Goal: Information Seeking & Learning: Understand process/instructions

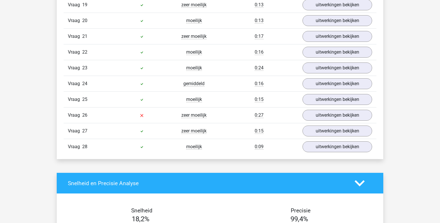
scroll to position [781, 0]
click at [342, 114] on link "uitwerkingen bekijken" at bounding box center [338, 115] width 80 height 13
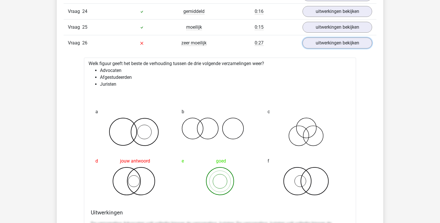
scroll to position [883, 0]
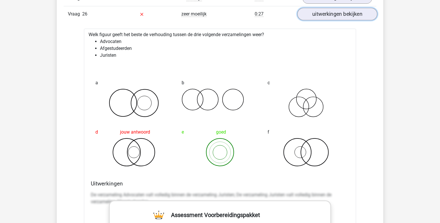
click at [340, 8] on link "uitwerkingen bekijken" at bounding box center [338, 14] width 80 height 13
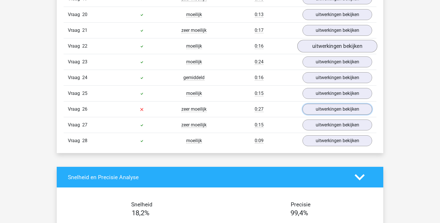
scroll to position [768, 0]
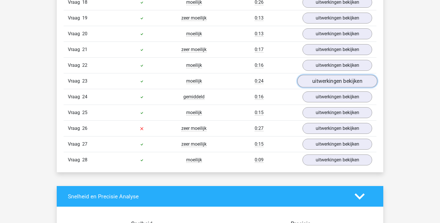
click at [335, 79] on link "uitwerkingen bekijken" at bounding box center [338, 81] width 80 height 13
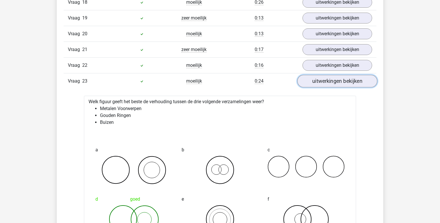
click at [335, 79] on link "uitwerkingen bekijken" at bounding box center [338, 81] width 80 height 13
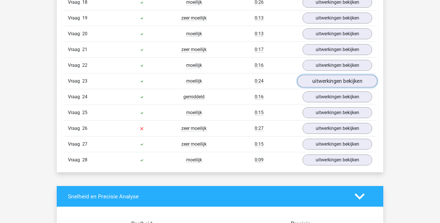
click at [335, 78] on link "uitwerkingen bekijken" at bounding box center [338, 81] width 80 height 13
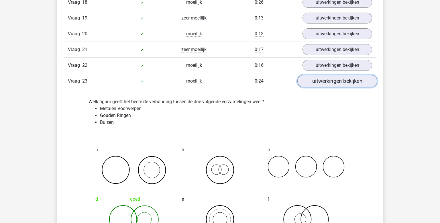
click at [335, 78] on link "uitwerkingen bekijken" at bounding box center [338, 81] width 80 height 13
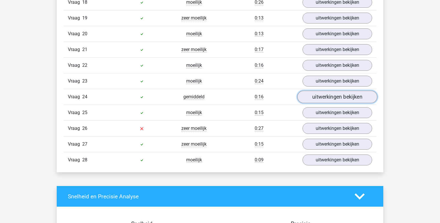
click at [333, 96] on link "uitwerkingen bekijken" at bounding box center [338, 97] width 80 height 13
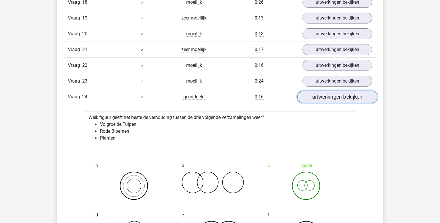
click at [333, 96] on link "uitwerkingen bekijken" at bounding box center [338, 97] width 80 height 13
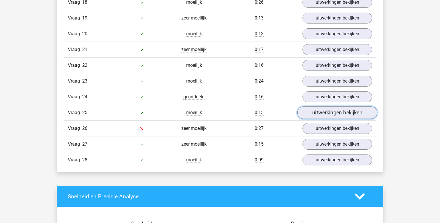
click at [333, 107] on link "uitwerkingen bekijken" at bounding box center [338, 112] width 80 height 13
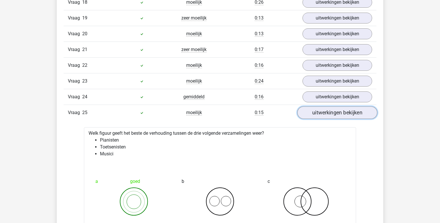
click at [333, 107] on link "uitwerkingen bekijken" at bounding box center [338, 112] width 80 height 13
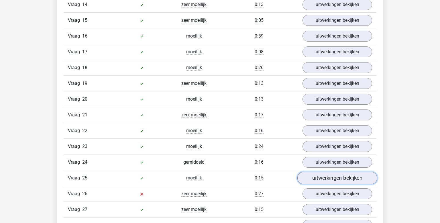
scroll to position [685, 0]
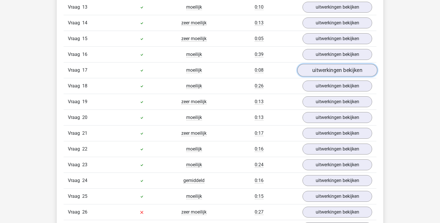
click at [333, 71] on link "uitwerkingen bekijken" at bounding box center [338, 70] width 80 height 13
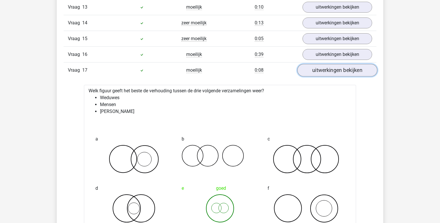
click at [335, 71] on link "uitwerkingen bekijken" at bounding box center [338, 70] width 80 height 13
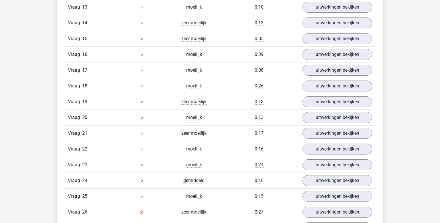
click at [338, 89] on div "Vraag 18 moeilijk 0:26 uitwerkingen bekijken" at bounding box center [220, 86] width 313 height 16
click at [337, 82] on link "uitwerkingen bekijken" at bounding box center [338, 86] width 80 height 13
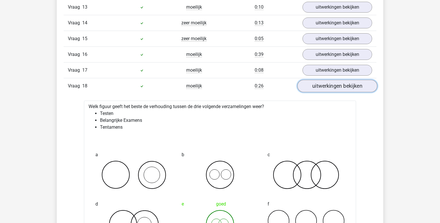
click at [337, 82] on link "uitwerkingen bekijken" at bounding box center [338, 86] width 80 height 13
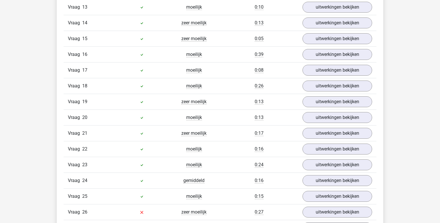
click at [338, 94] on div "Vraag 19 zeer moeilijk 0:13 uitwerkingen bekijken" at bounding box center [220, 102] width 313 height 16
click at [329, 96] on link "uitwerkingen bekijken" at bounding box center [338, 101] width 80 height 13
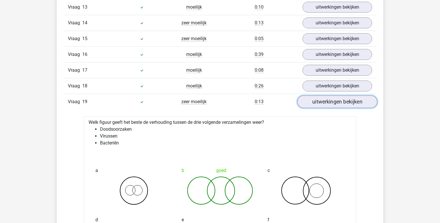
click at [329, 95] on link "uitwerkingen bekijken" at bounding box center [338, 101] width 80 height 13
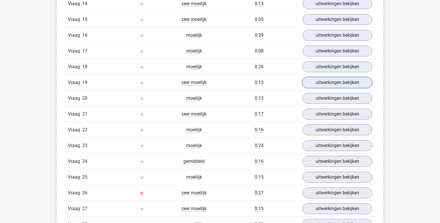
scroll to position [706, 0]
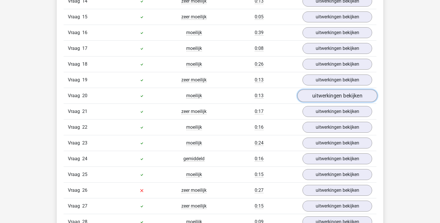
click at [330, 93] on link "uitwerkingen bekijken" at bounding box center [338, 95] width 80 height 13
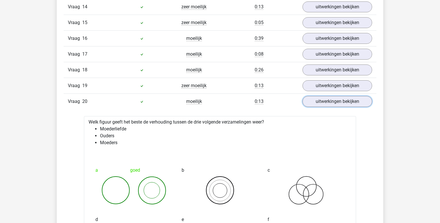
drag, startPoint x: 328, startPoint y: 96, endPoint x: 316, endPoint y: 60, distance: 37.9
click at [329, 96] on link "uitwerkingen bekijken" at bounding box center [338, 101] width 70 height 11
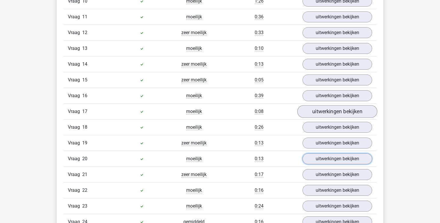
scroll to position [631, 0]
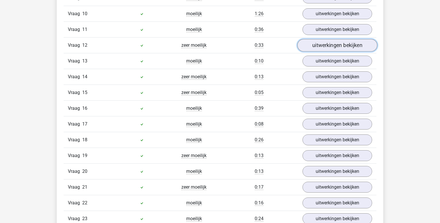
click at [326, 44] on link "uitwerkingen bekijken" at bounding box center [338, 45] width 80 height 13
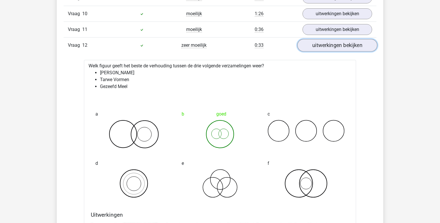
click at [324, 49] on link "uitwerkingen bekijken" at bounding box center [338, 45] width 80 height 13
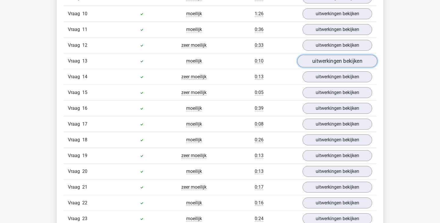
click at [341, 58] on link "uitwerkingen bekijken" at bounding box center [338, 61] width 80 height 13
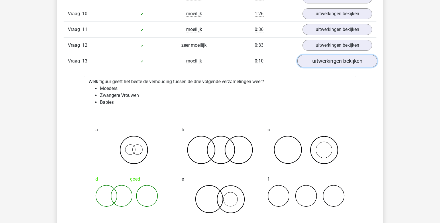
click at [341, 58] on link "uitwerkingen bekijken" at bounding box center [338, 61] width 80 height 13
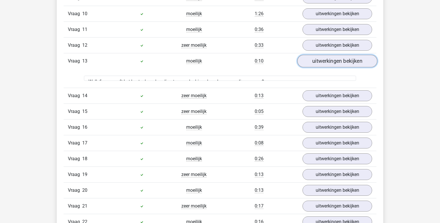
click at [341, 58] on link "uitwerkingen bekijken" at bounding box center [338, 61] width 80 height 13
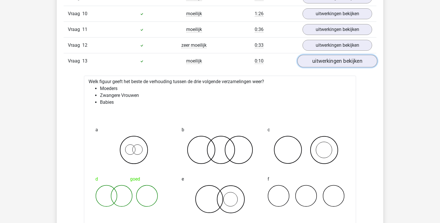
click at [339, 57] on link "uitwerkingen bekijken" at bounding box center [338, 61] width 80 height 13
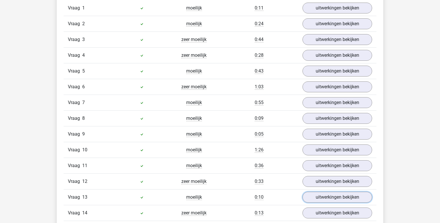
scroll to position [487, 0]
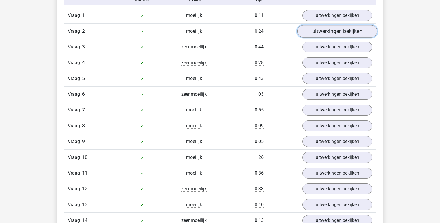
click at [350, 32] on link "uitwerkingen bekijken" at bounding box center [338, 31] width 80 height 13
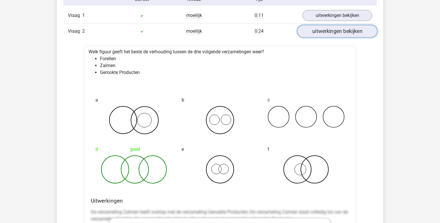
click at [350, 32] on link "uitwerkingen bekijken" at bounding box center [338, 31] width 80 height 13
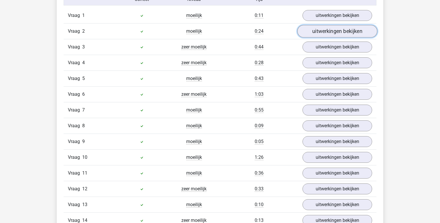
click at [349, 27] on link "uitwerkingen bekijken" at bounding box center [338, 31] width 80 height 13
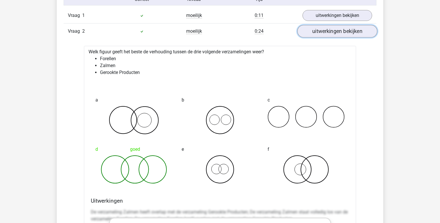
click at [349, 28] on link "uitwerkingen bekijken" at bounding box center [338, 31] width 80 height 13
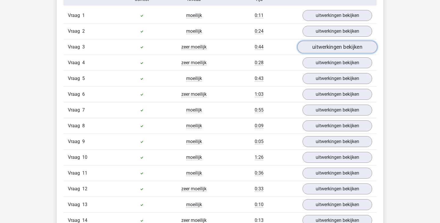
click at [341, 47] on link "uitwerkingen bekijken" at bounding box center [338, 47] width 80 height 13
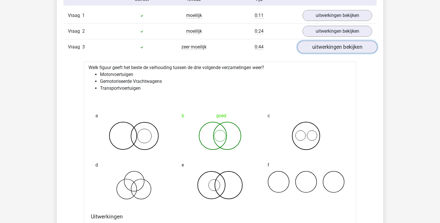
click at [341, 47] on link "uitwerkingen bekijken" at bounding box center [338, 47] width 80 height 13
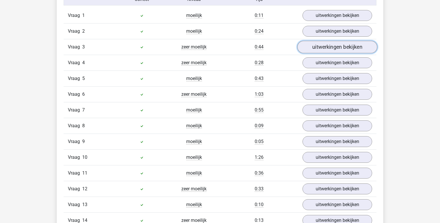
click at [341, 47] on link "uitwerkingen bekijken" at bounding box center [338, 47] width 80 height 13
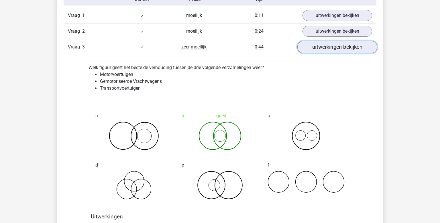
click at [341, 47] on link "uitwerkingen bekijken" at bounding box center [338, 47] width 80 height 13
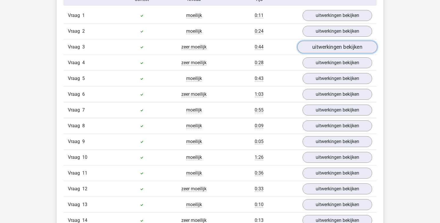
click at [341, 47] on link "uitwerkingen bekijken" at bounding box center [338, 47] width 80 height 13
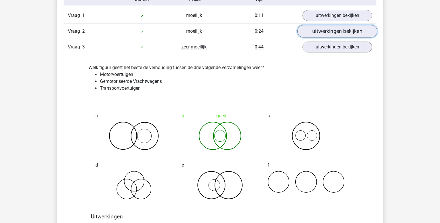
click at [353, 35] on link "uitwerkingen bekijken" at bounding box center [338, 31] width 80 height 13
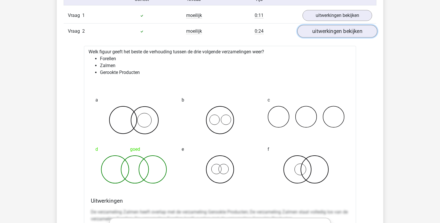
click at [353, 36] on link "uitwerkingen bekijken" at bounding box center [338, 31] width 80 height 13
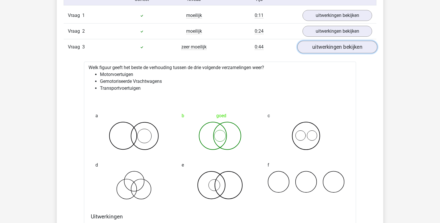
click at [350, 44] on link "uitwerkingen bekijken" at bounding box center [338, 47] width 80 height 13
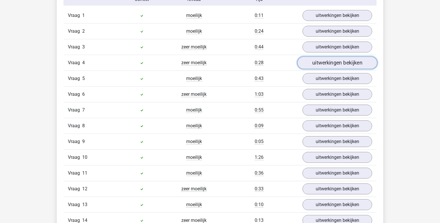
click at [343, 63] on link "uitwerkingen bekijken" at bounding box center [338, 62] width 80 height 13
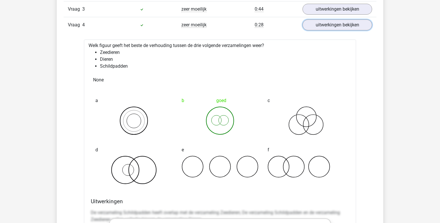
scroll to position [529, 0]
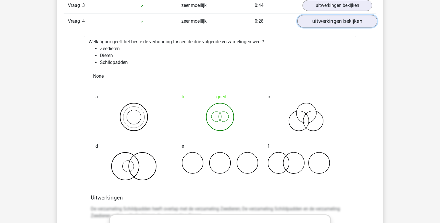
click at [335, 21] on link "uitwerkingen bekijken" at bounding box center [338, 21] width 80 height 13
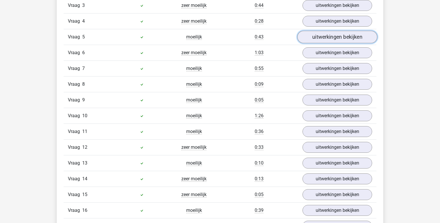
click at [329, 39] on link "uitwerkingen bekijken" at bounding box center [338, 37] width 80 height 13
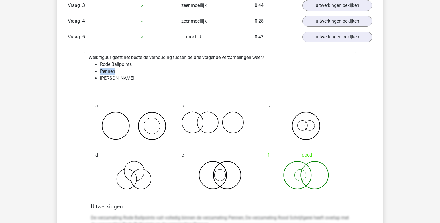
drag, startPoint x: 100, startPoint y: 71, endPoint x: 298, endPoint y: 105, distance: 201.2
click at [340, 32] on link "uitwerkingen bekijken" at bounding box center [338, 37] width 80 height 13
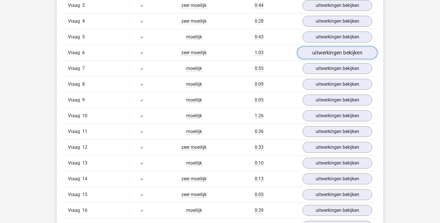
click at [340, 52] on link "uitwerkingen bekijken" at bounding box center [338, 52] width 80 height 13
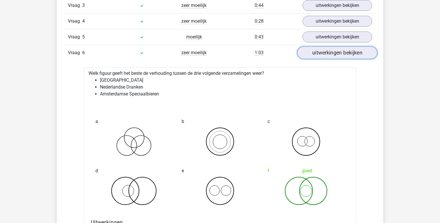
click at [348, 53] on link "uitwerkingen bekijken" at bounding box center [338, 52] width 80 height 13
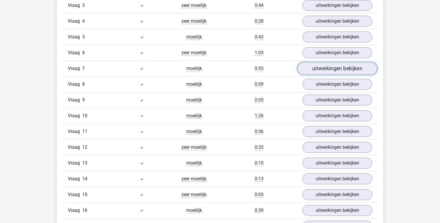
click at [348, 69] on link "uitwerkingen bekijken" at bounding box center [338, 68] width 80 height 13
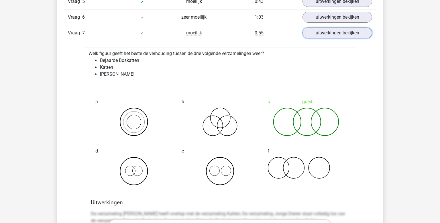
scroll to position [564, 0]
click at [319, 26] on div "Vraag 7 moeilijk 0:55 uitwerkingen bekijken" at bounding box center [220, 33] width 313 height 16
click at [322, 28] on link "uitwerkingen bekijken" at bounding box center [338, 32] width 80 height 13
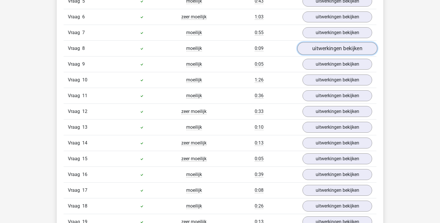
click at [319, 51] on link "uitwerkingen bekijken" at bounding box center [338, 48] width 80 height 13
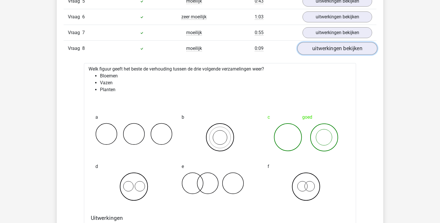
click at [319, 51] on link "uitwerkingen bekijken" at bounding box center [338, 48] width 80 height 13
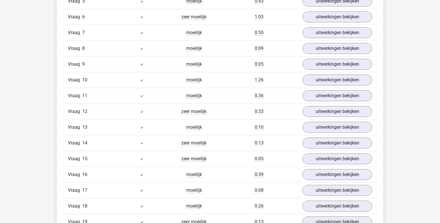
click at [327, 72] on div "Vraag 10 moeilijk 1:26 uitwerkingen bekijken" at bounding box center [220, 80] width 313 height 16
click at [325, 65] on link "uitwerkingen bekijken" at bounding box center [338, 64] width 80 height 13
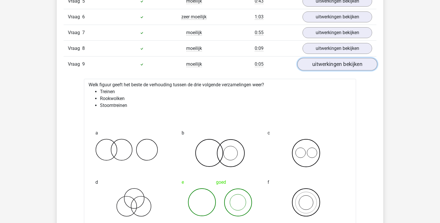
click at [325, 65] on link "uitwerkingen bekijken" at bounding box center [338, 64] width 80 height 13
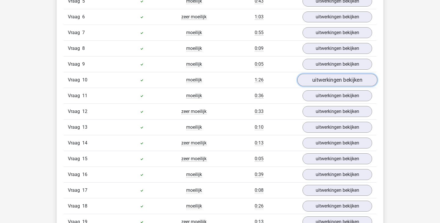
click at [325, 80] on link "uitwerkingen bekijken" at bounding box center [338, 80] width 80 height 13
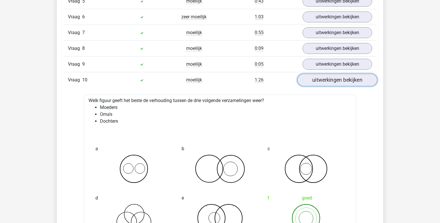
click at [325, 81] on link "uitwerkingen bekijken" at bounding box center [338, 80] width 80 height 13
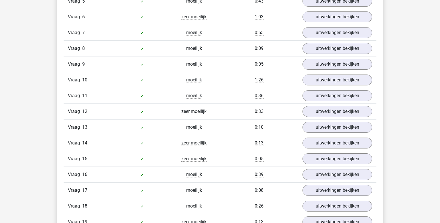
click at [330, 103] on div "Vraag 12 zeer moeilijk 0:33 uitwerkingen bekijken" at bounding box center [220, 111] width 313 height 16
click at [329, 97] on link "uitwerkingen bekijken" at bounding box center [338, 95] width 80 height 13
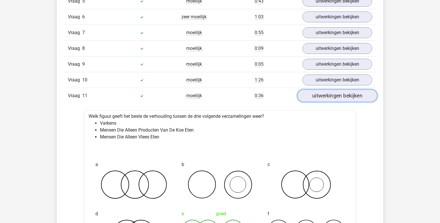
click at [329, 97] on link "uitwerkingen bekijken" at bounding box center [338, 95] width 80 height 13
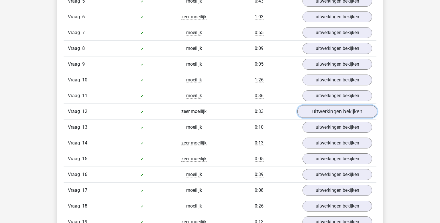
click at [334, 107] on link "uitwerkingen bekijken" at bounding box center [338, 111] width 80 height 13
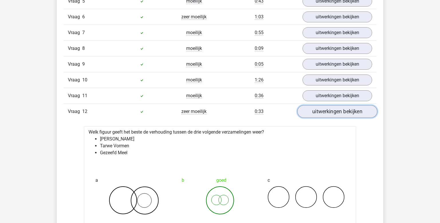
click at [334, 107] on link "uitwerkingen bekijken" at bounding box center [338, 111] width 80 height 13
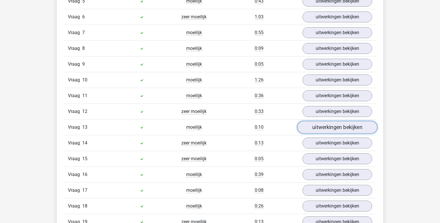
click at [336, 126] on link "uitwerkingen bekijken" at bounding box center [338, 127] width 80 height 13
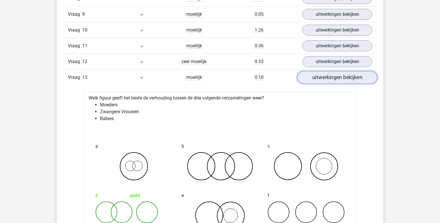
scroll to position [634, 0]
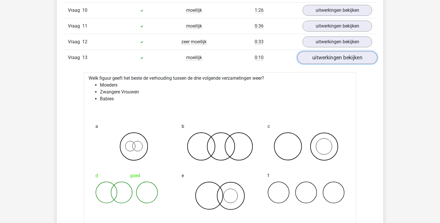
click at [344, 59] on link "uitwerkingen bekijken" at bounding box center [338, 57] width 80 height 13
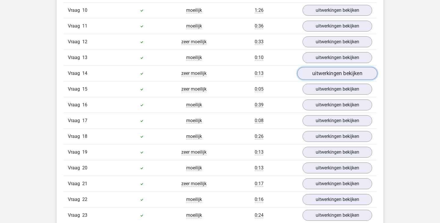
click at [340, 71] on link "uitwerkingen bekijken" at bounding box center [338, 73] width 80 height 13
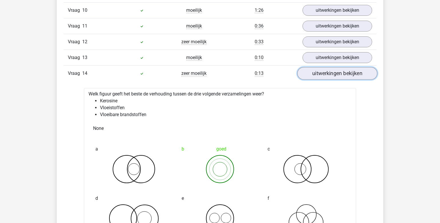
click at [340, 71] on link "uitwerkingen bekijken" at bounding box center [338, 73] width 80 height 13
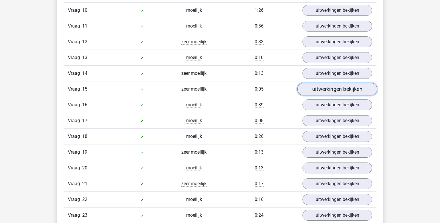
click at [340, 88] on link "uitwerkingen bekijken" at bounding box center [338, 89] width 80 height 13
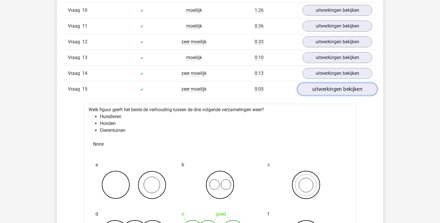
click at [340, 88] on link "uitwerkingen bekijken" at bounding box center [338, 89] width 80 height 13
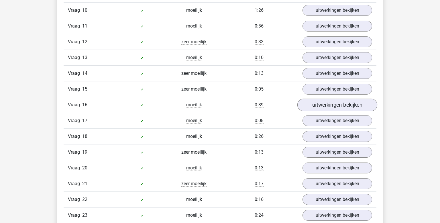
click at [339, 97] on div "Vraag 16 moeilijk 0:39 uitwerkingen bekijken" at bounding box center [220, 105] width 313 height 16
click at [340, 101] on link "uitwerkingen bekijken" at bounding box center [338, 105] width 80 height 13
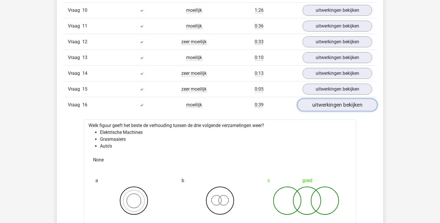
click at [339, 103] on link "uitwerkingen bekijken" at bounding box center [338, 105] width 80 height 13
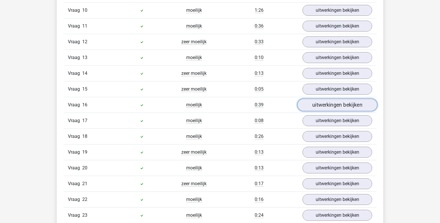
drag, startPoint x: 324, startPoint y: 96, endPoint x: 324, endPoint y: 99, distance: 2.9
click at [324, 99] on link "uitwerkingen bekijken" at bounding box center [338, 105] width 80 height 13
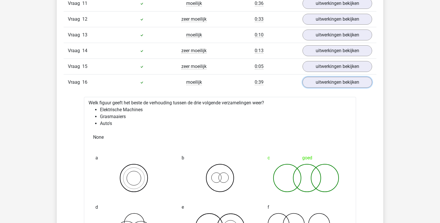
scroll to position [660, 0]
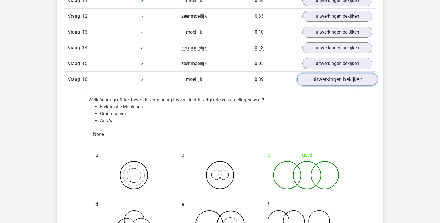
click at [322, 77] on link "uitwerkingen bekijken" at bounding box center [338, 79] width 80 height 13
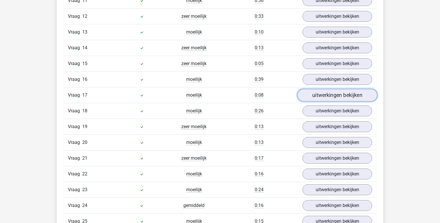
click at [325, 93] on link "uitwerkingen bekijken" at bounding box center [338, 95] width 80 height 13
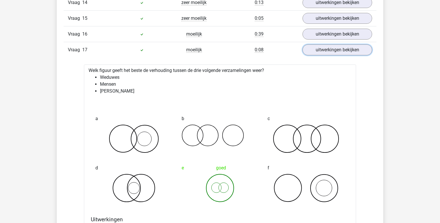
scroll to position [712, 0]
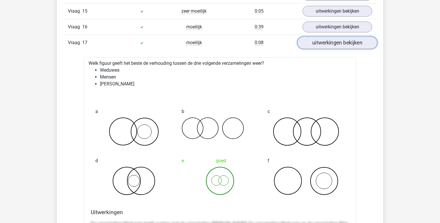
click at [323, 43] on link "uitwerkingen bekijken" at bounding box center [338, 42] width 80 height 13
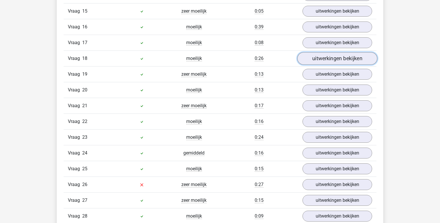
click at [324, 58] on link "uitwerkingen bekijken" at bounding box center [338, 58] width 80 height 13
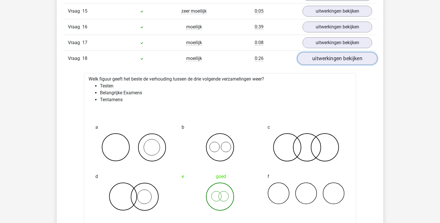
click at [324, 55] on link "uitwerkingen bekijken" at bounding box center [338, 58] width 80 height 13
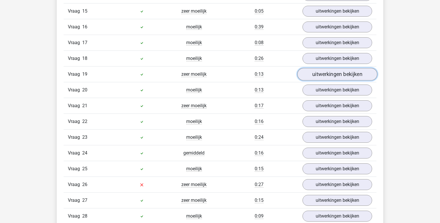
click at [326, 68] on link "uitwerkingen bekijken" at bounding box center [338, 74] width 80 height 13
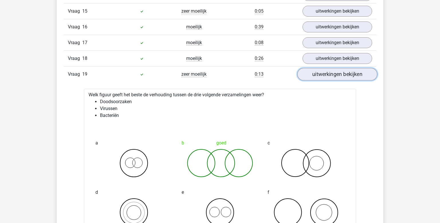
click at [324, 68] on link "uitwerkingen bekijken" at bounding box center [338, 74] width 80 height 13
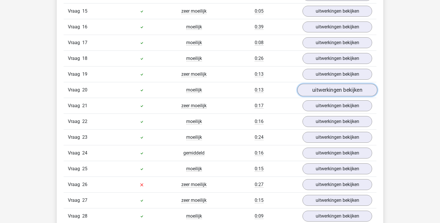
click at [325, 84] on link "uitwerkingen bekijken" at bounding box center [338, 90] width 80 height 13
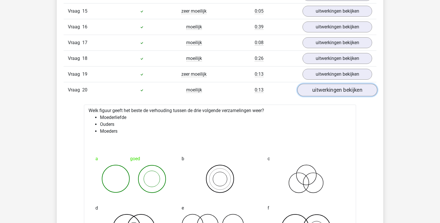
click at [325, 84] on link "uitwerkingen bekijken" at bounding box center [338, 90] width 80 height 13
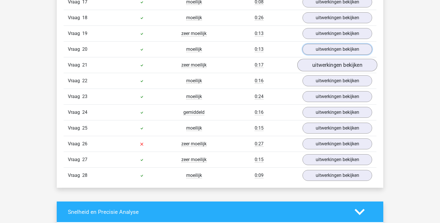
scroll to position [756, 0]
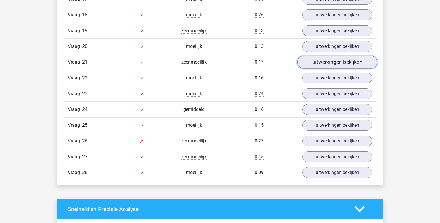
click at [323, 61] on link "uitwerkingen bekijken" at bounding box center [338, 62] width 80 height 13
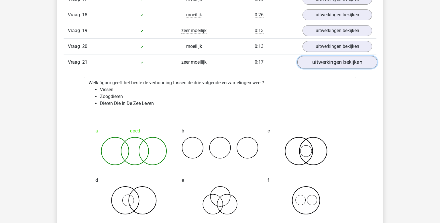
click at [321, 57] on link "uitwerkingen bekijken" at bounding box center [338, 62] width 80 height 13
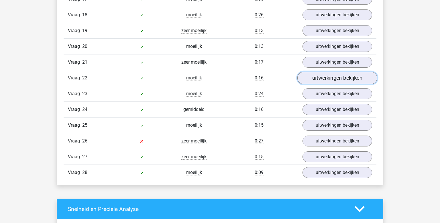
click at [323, 74] on link "uitwerkingen bekijken" at bounding box center [338, 78] width 80 height 13
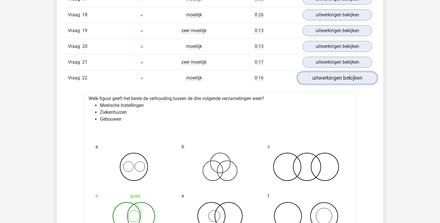
click at [325, 78] on link "uitwerkingen bekijken" at bounding box center [338, 78] width 80 height 13
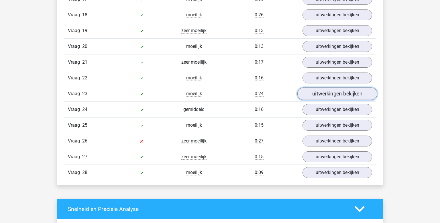
click at [328, 87] on link "uitwerkingen bekijken" at bounding box center [338, 93] width 80 height 13
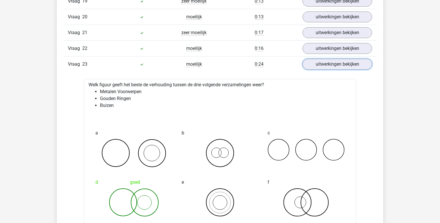
scroll to position [788, 0]
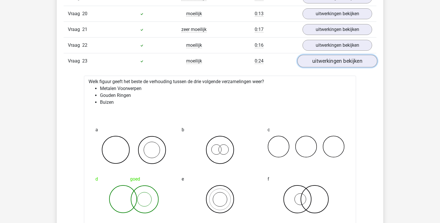
click at [326, 55] on link "uitwerkingen bekijken" at bounding box center [338, 61] width 80 height 13
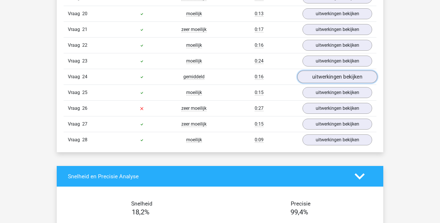
click at [335, 74] on link "uitwerkingen bekijken" at bounding box center [338, 77] width 80 height 13
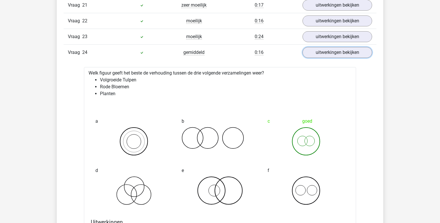
scroll to position [814, 0]
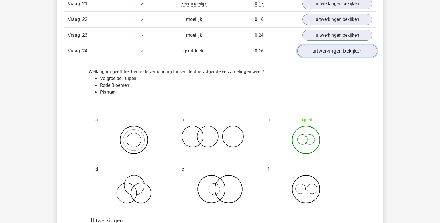
click at [332, 49] on link "uitwerkingen bekijken" at bounding box center [338, 51] width 80 height 13
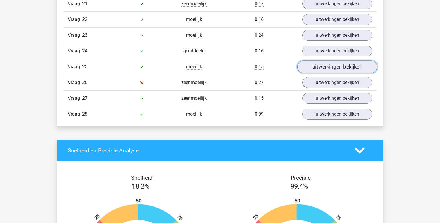
click at [330, 64] on link "uitwerkingen bekijken" at bounding box center [338, 66] width 80 height 13
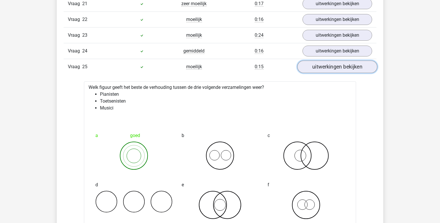
click at [329, 66] on link "uitwerkingen bekijken" at bounding box center [338, 66] width 80 height 13
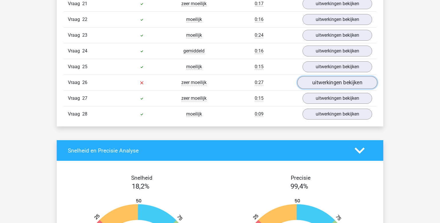
click at [333, 76] on link "uitwerkingen bekijken" at bounding box center [338, 82] width 80 height 13
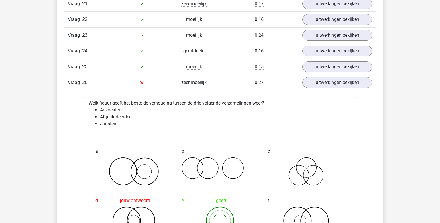
click at [341, 53] on div "Vraag 24 gemiddeld 0:16 uitwerkingen bekijken" at bounding box center [220, 51] width 313 height 16
click at [342, 75] on div "Vraag 26 zeer moeilijk 0:27 uitwerkingen bekijken" at bounding box center [220, 83] width 313 height 16
click at [340, 60] on link "uitwerkingen bekijken" at bounding box center [338, 66] width 80 height 13
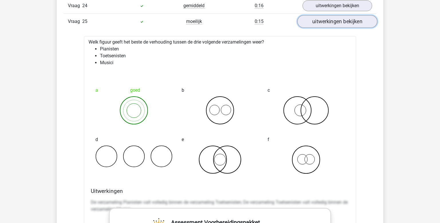
scroll to position [844, 0]
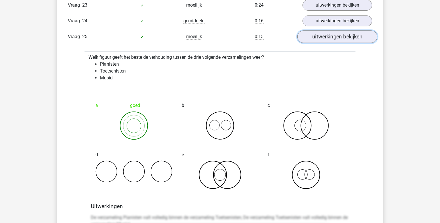
click at [351, 30] on link "uitwerkingen bekijken" at bounding box center [338, 36] width 80 height 13
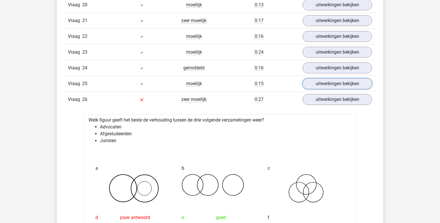
scroll to position [797, 0]
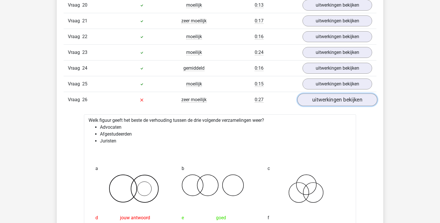
click at [333, 96] on link "uitwerkingen bekijken" at bounding box center [338, 99] width 80 height 13
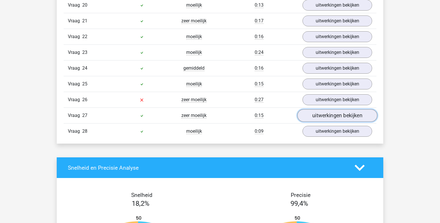
click at [330, 113] on link "uitwerkingen bekijken" at bounding box center [338, 115] width 80 height 13
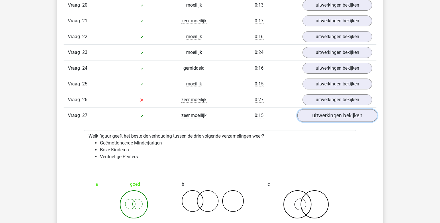
click at [340, 110] on link "uitwerkingen bekijken" at bounding box center [338, 115] width 80 height 13
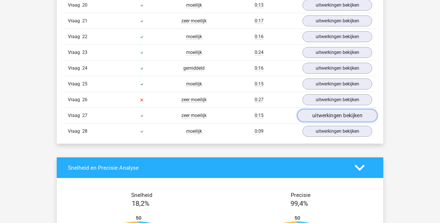
click at [337, 112] on link "uitwerkingen bekijken" at bounding box center [338, 115] width 80 height 13
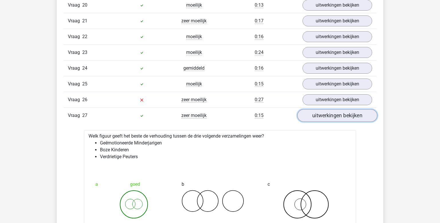
click at [304, 119] on div "Vraag 1 moeilijk 0:11 uitwerkingen bekijken Welk figuur geeft het beste de verh…" at bounding box center [220, 105] width 304 height 814
click at [339, 113] on link "uitwerkingen bekijken" at bounding box center [338, 115] width 80 height 13
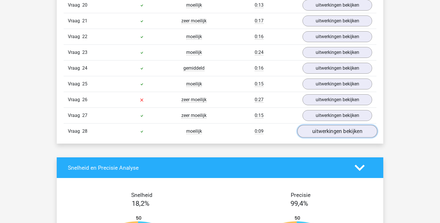
click at [346, 128] on link "uitwerkingen bekijken" at bounding box center [338, 131] width 80 height 13
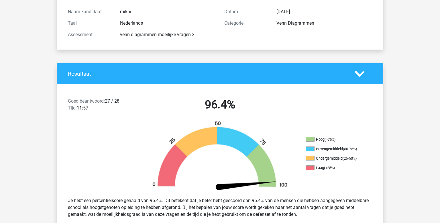
scroll to position [72, 0]
